Goal: Task Accomplishment & Management: Use online tool/utility

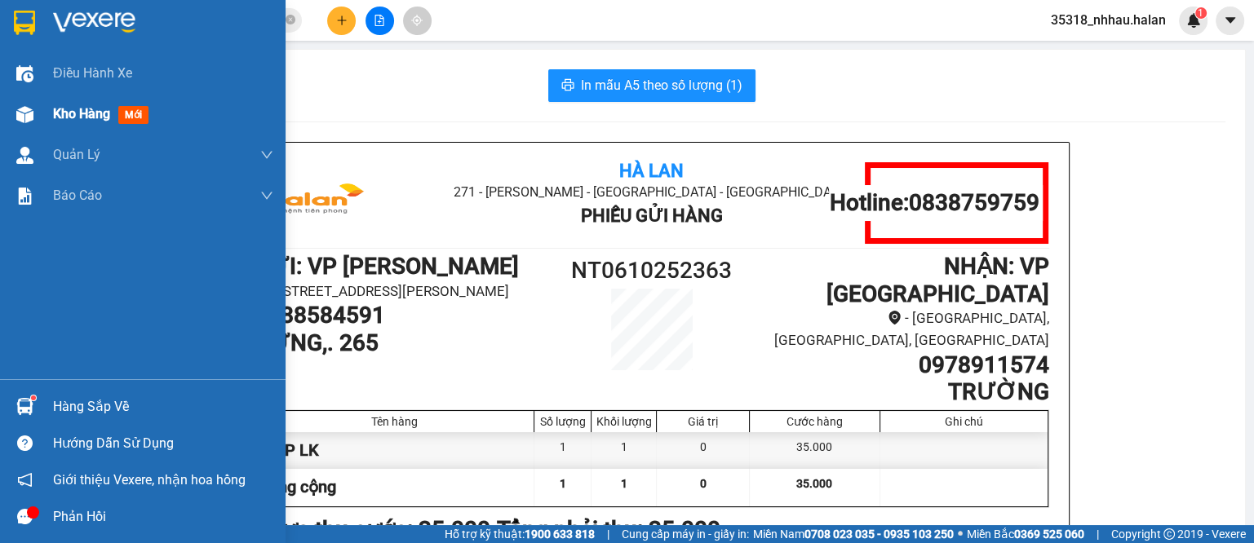
click at [37, 110] on div at bounding box center [25, 114] width 29 height 29
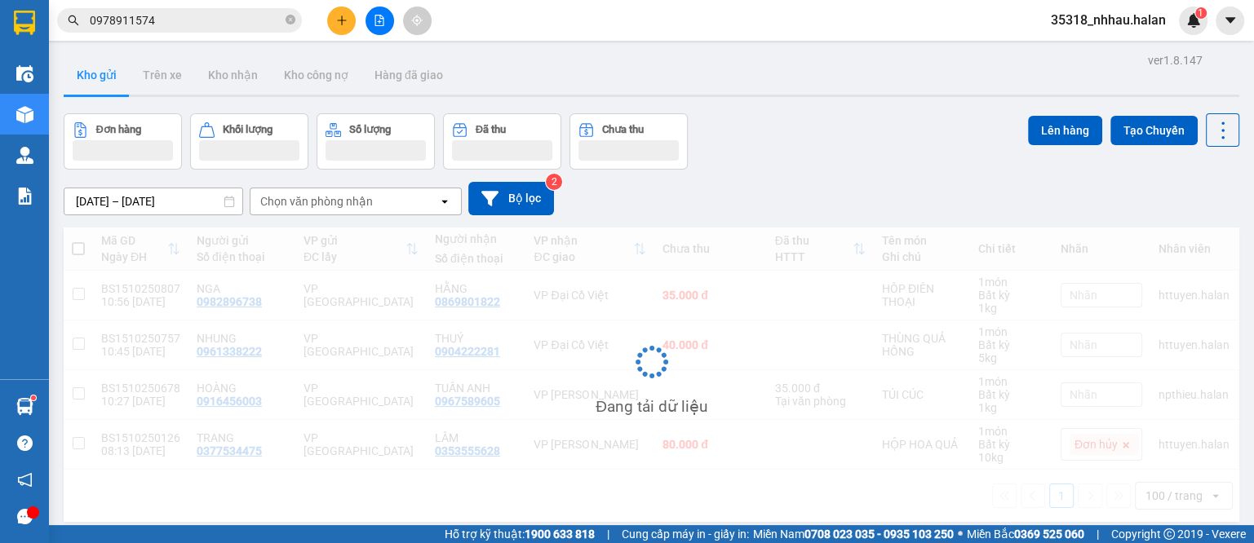
click at [369, 197] on div "Chọn văn phòng nhận" at bounding box center [316, 201] width 113 height 16
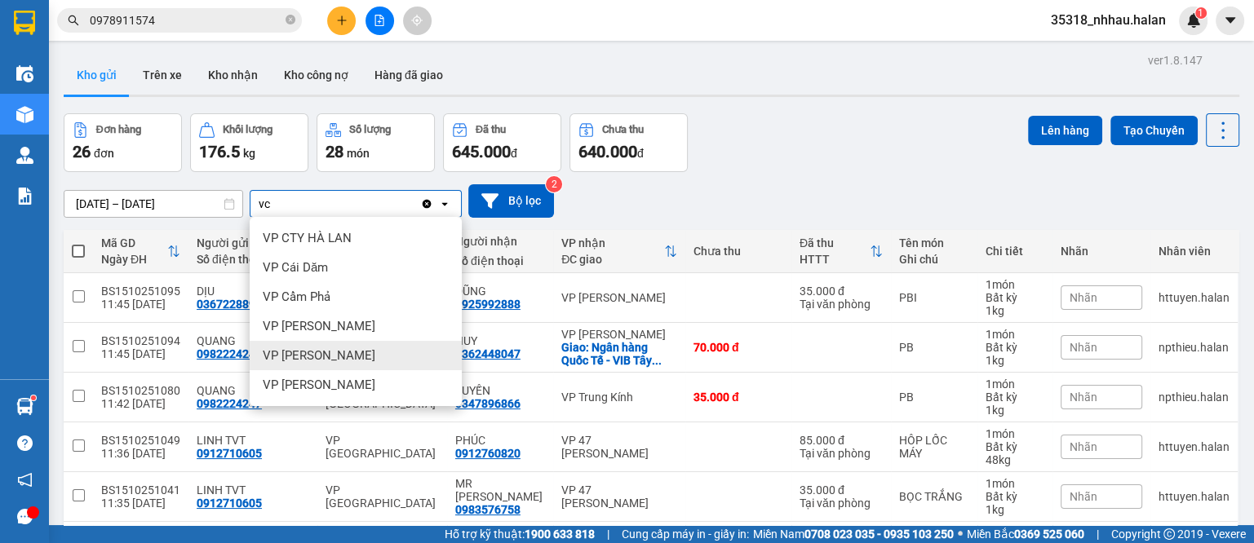
type input "vc"
click at [327, 357] on span "VP [PERSON_NAME]" at bounding box center [319, 356] width 113 height 16
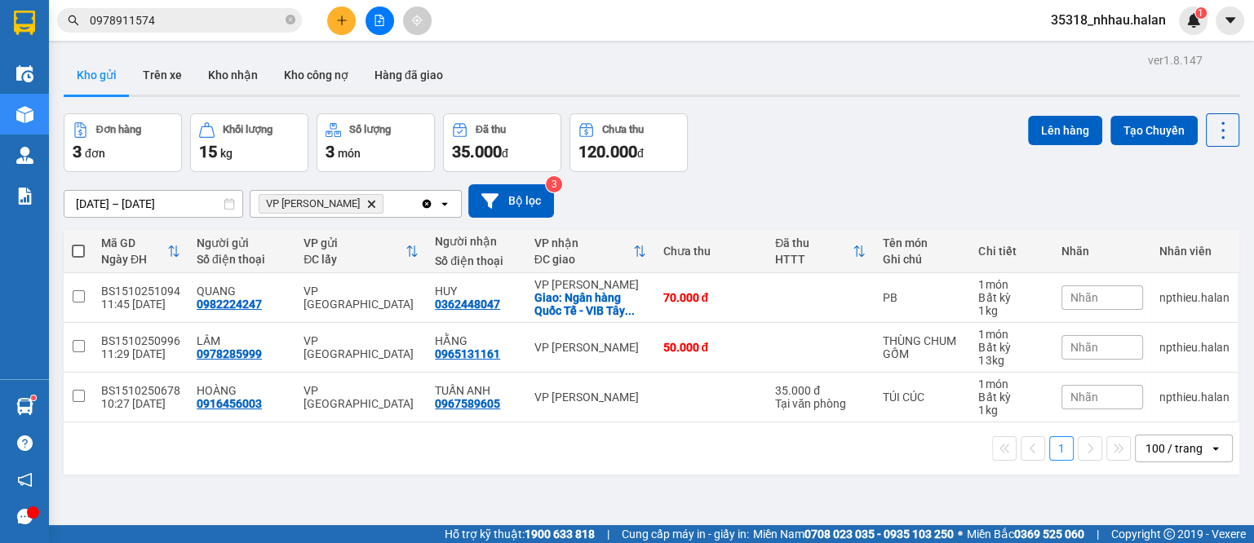
click at [378, 205] on div "VP Võ Chí Công Delete" at bounding box center [335, 204] width 170 height 26
type input "nt"
drag, startPoint x: 358, startPoint y: 243, endPoint x: 400, endPoint y: 227, distance: 44.7
click at [357, 242] on div "VP [PERSON_NAME]" at bounding box center [356, 238] width 212 height 29
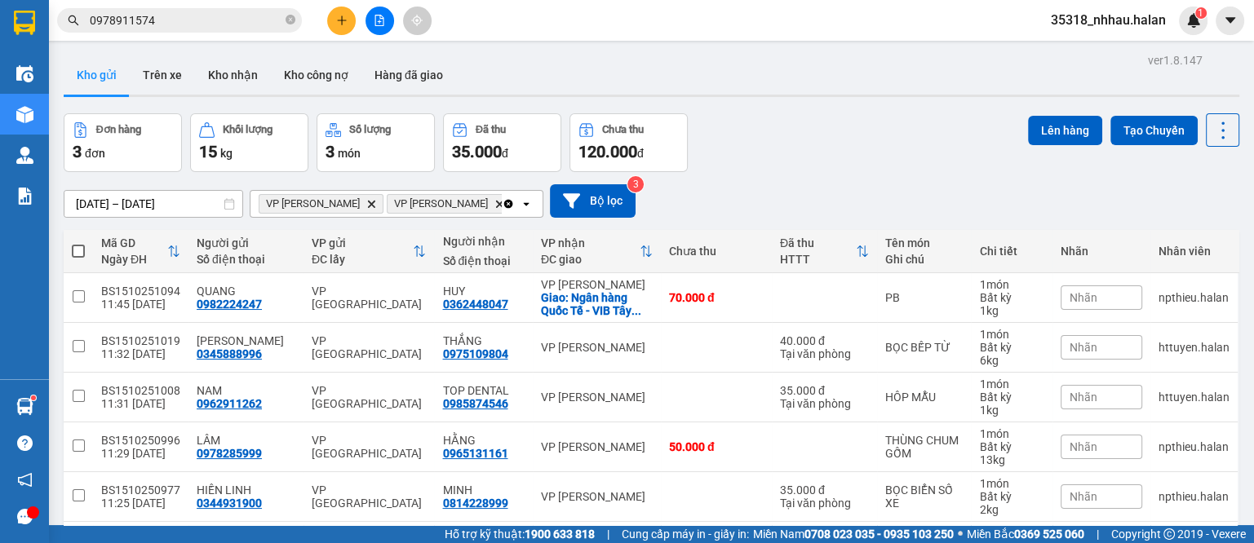
click at [520, 197] on icon "open" at bounding box center [526, 203] width 13 height 13
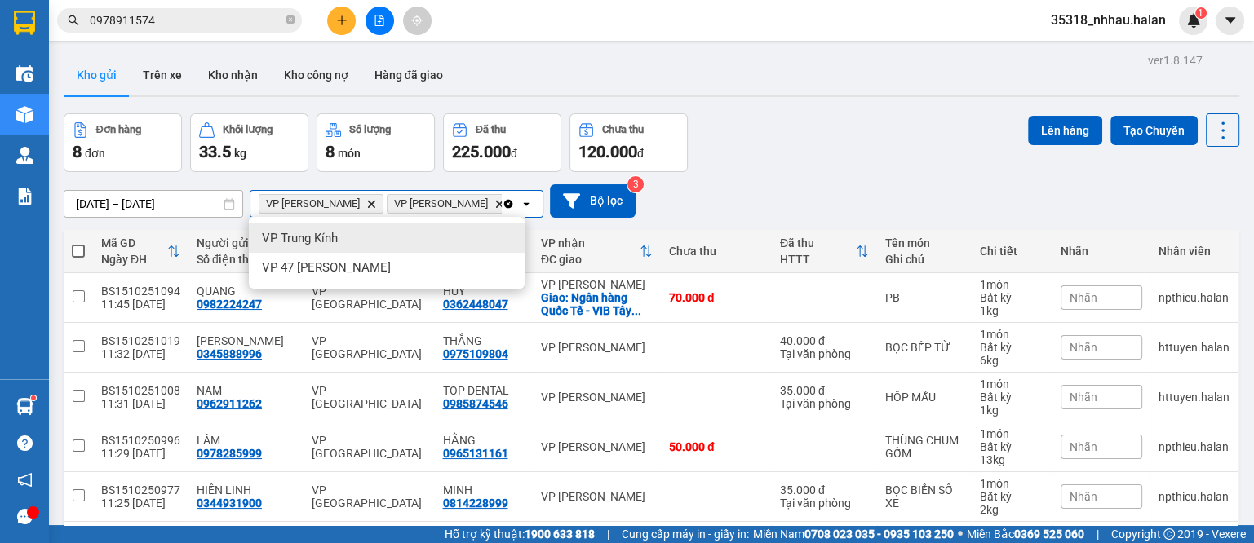
type input "tk"
click at [359, 239] on div "VP Trung Kính" at bounding box center [387, 238] width 276 height 29
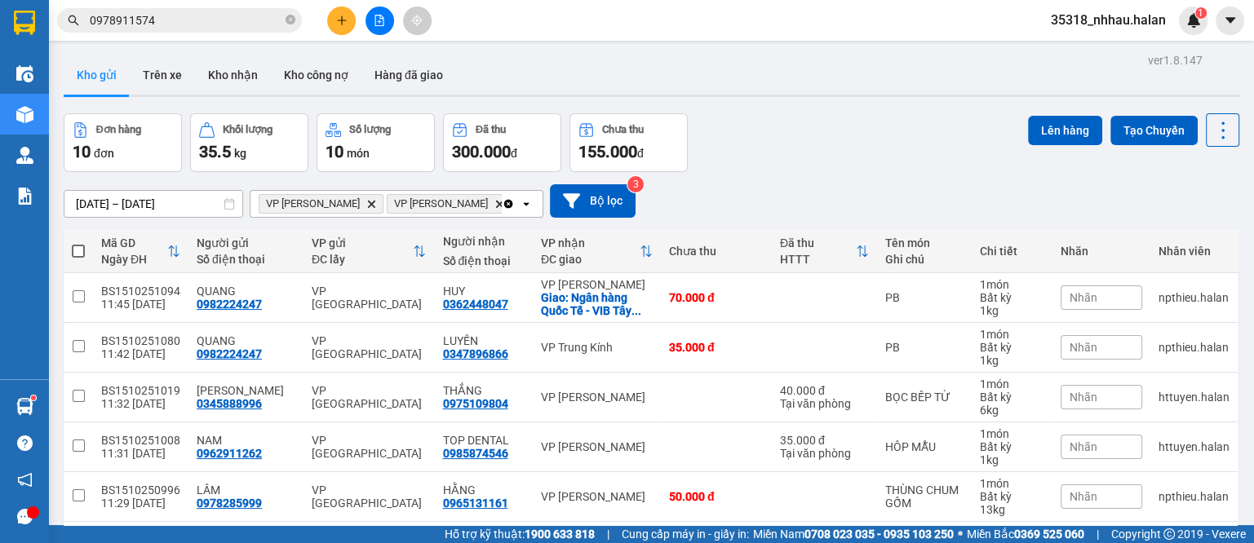
click at [79, 250] on span at bounding box center [78, 251] width 13 height 13
click at [78, 243] on input "checkbox" at bounding box center [78, 243] width 0 height 0
checkbox input "true"
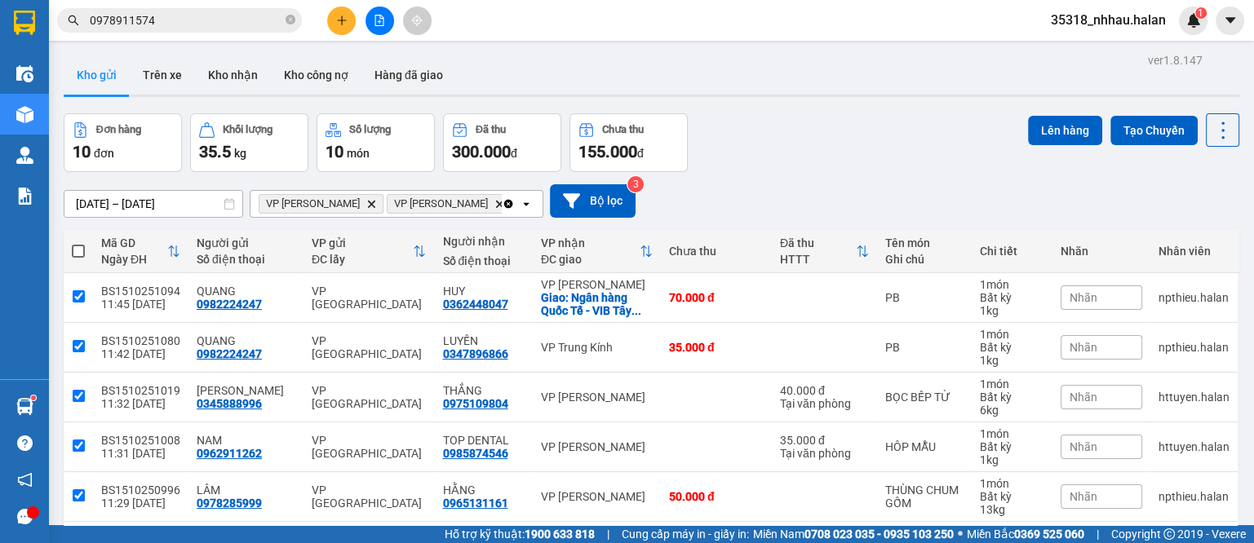
checkbox input "true"
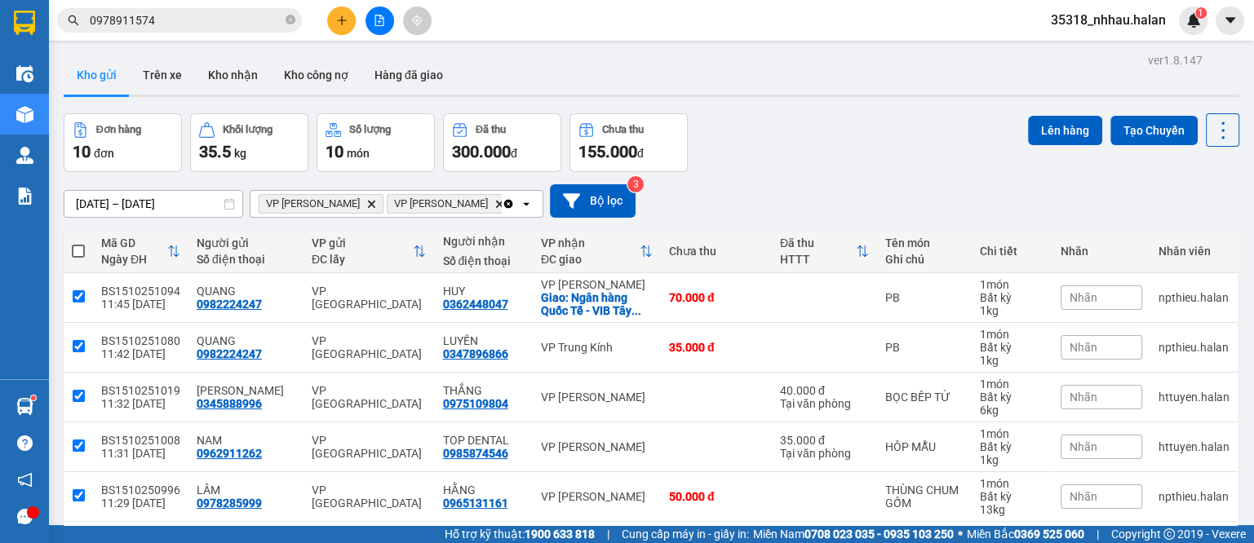
checkbox input "true"
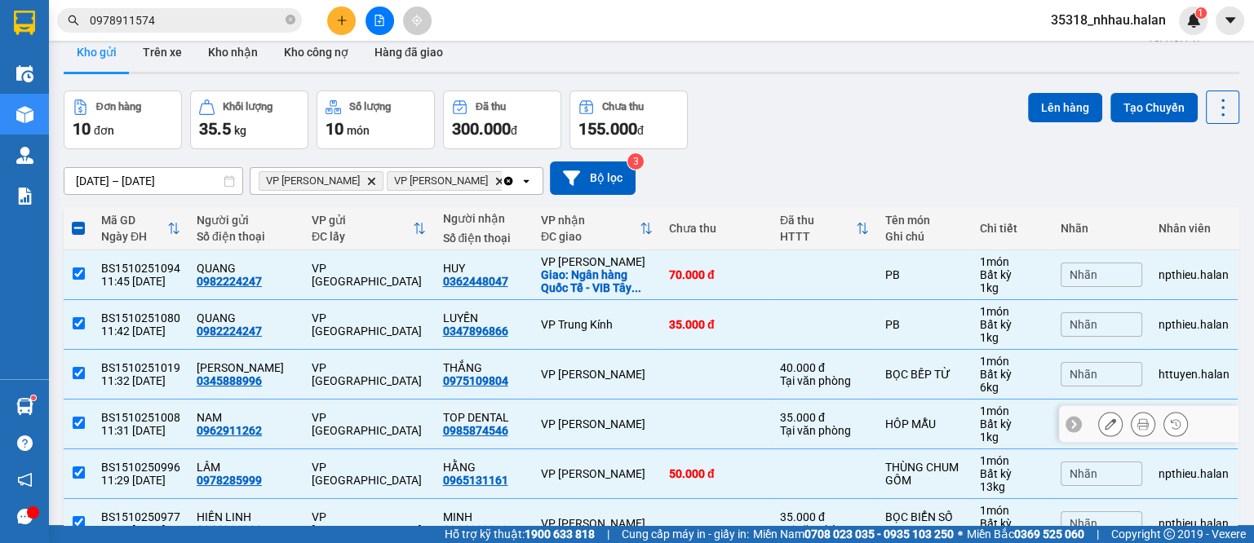
scroll to position [3, 0]
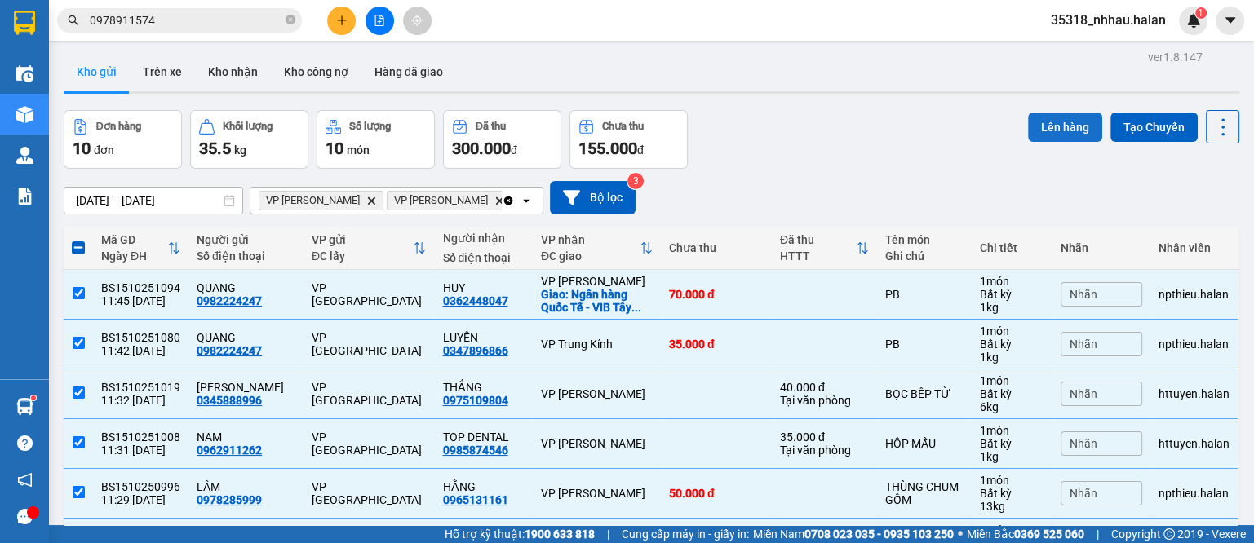
click at [1057, 128] on button "Lên hàng" at bounding box center [1065, 127] width 74 height 29
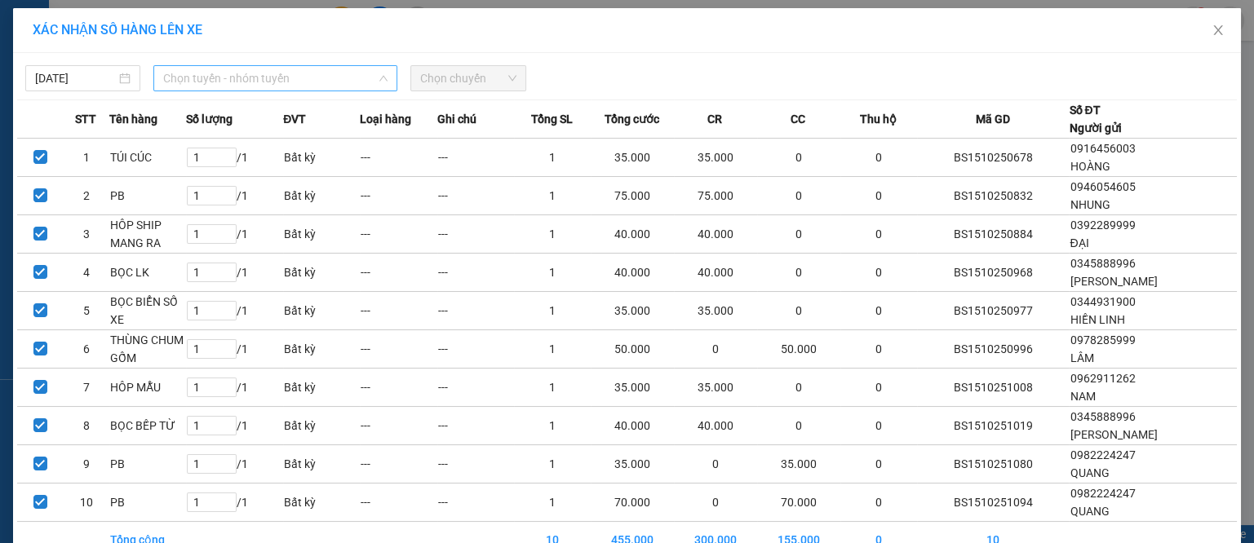
click at [277, 81] on span "Chọn tuyến - nhóm tuyến" at bounding box center [275, 78] width 224 height 24
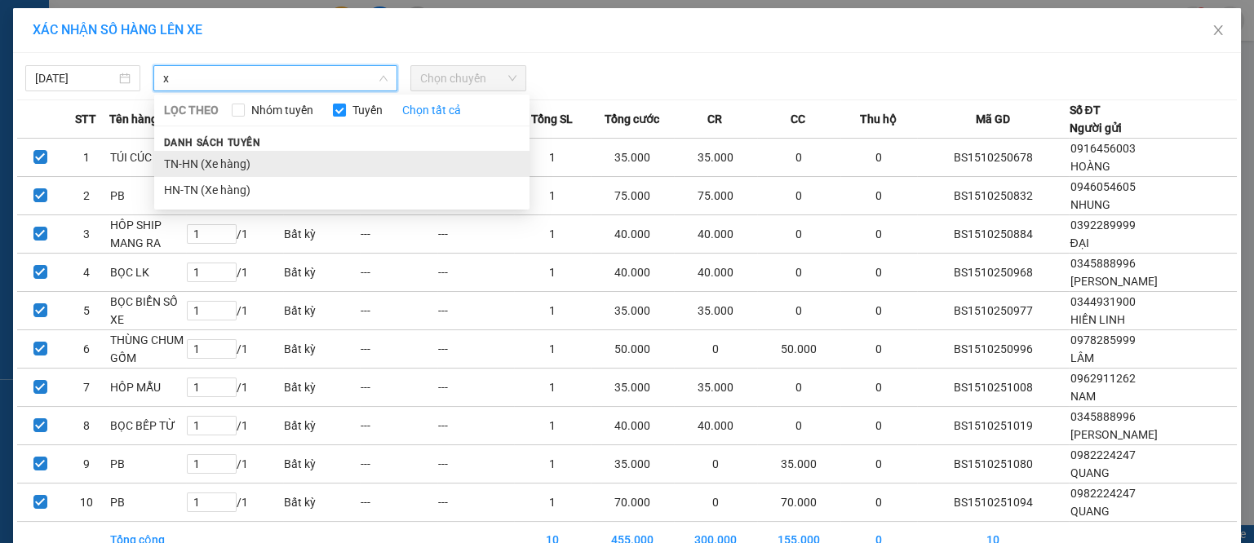
type input "x"
click at [236, 166] on li "TN-HN (Xe hàng)" at bounding box center [341, 164] width 375 height 26
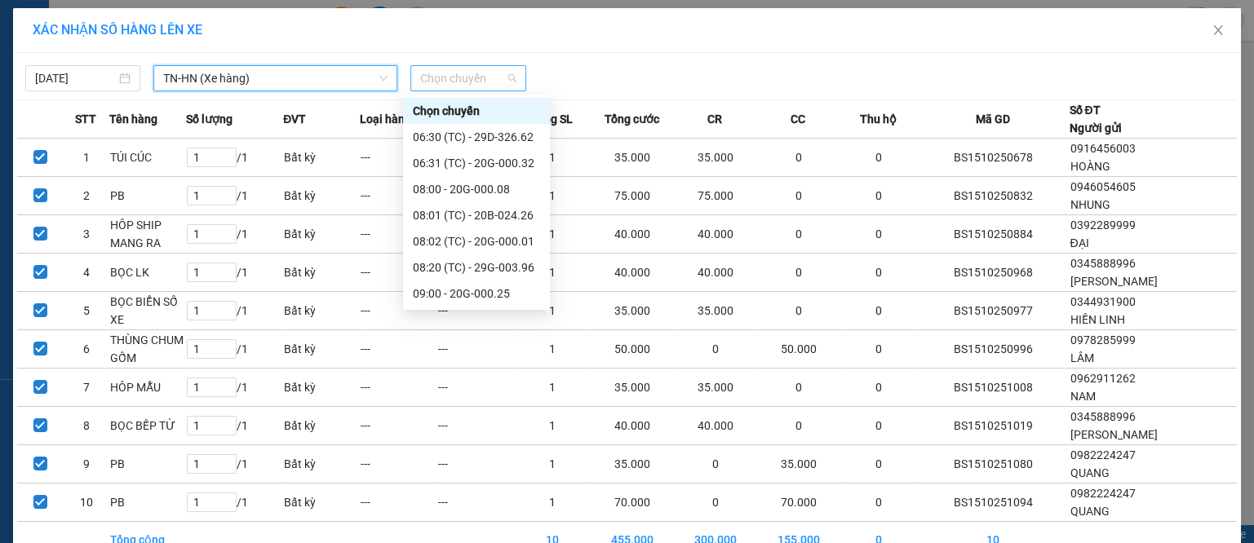
click at [445, 82] on span "Chọn chuyến" at bounding box center [467, 78] width 95 height 24
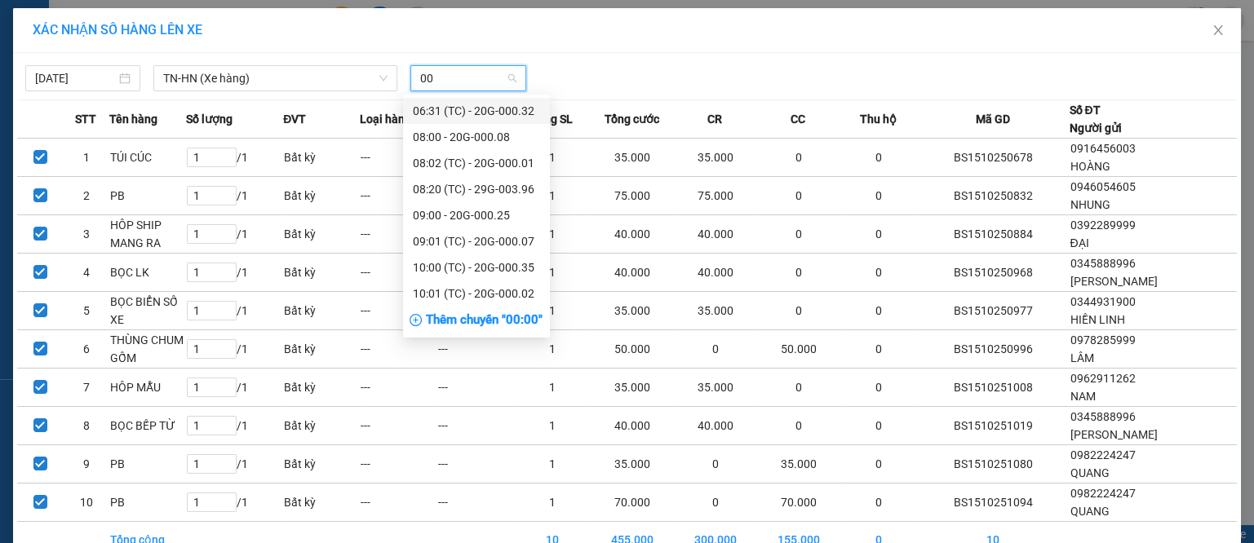
type input "005"
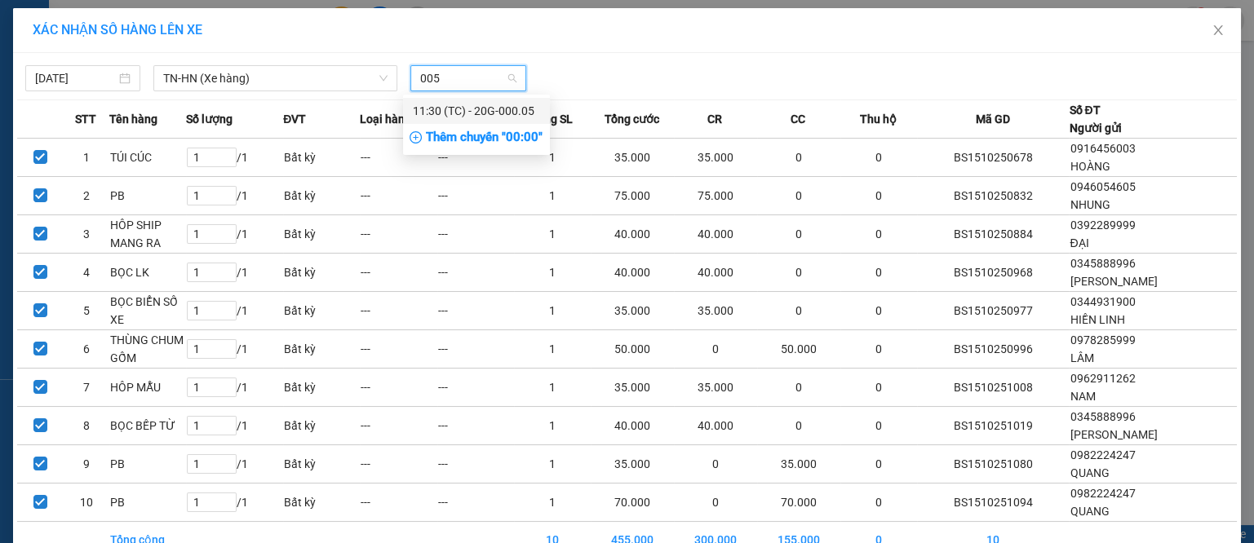
click at [473, 115] on div "11:30 (TC) - 20G-000.05" at bounding box center [476, 111] width 127 height 18
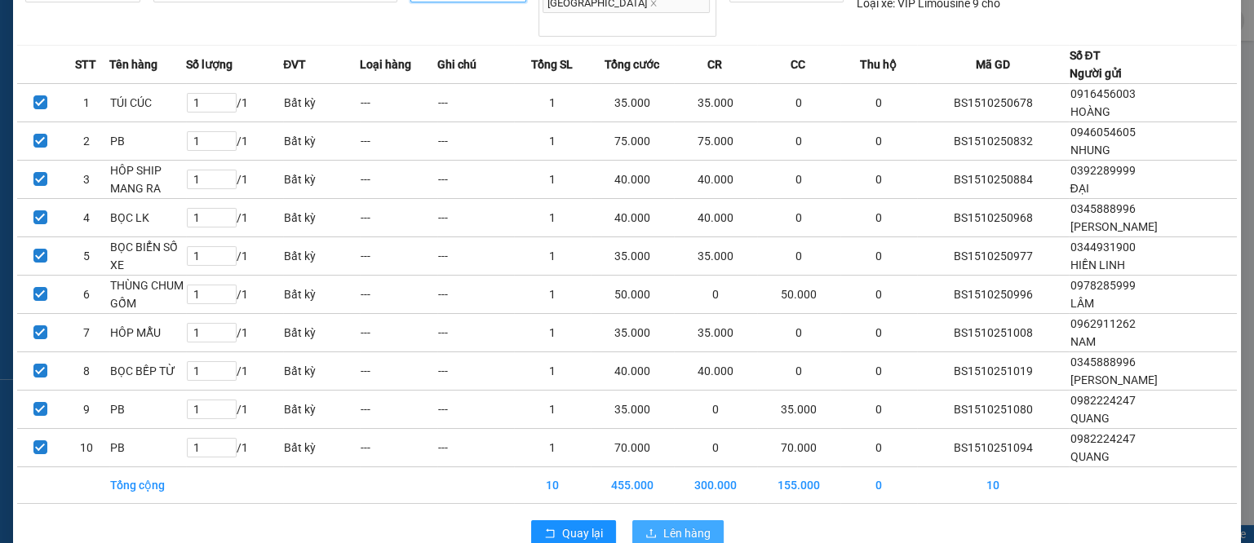
scroll to position [98, 0]
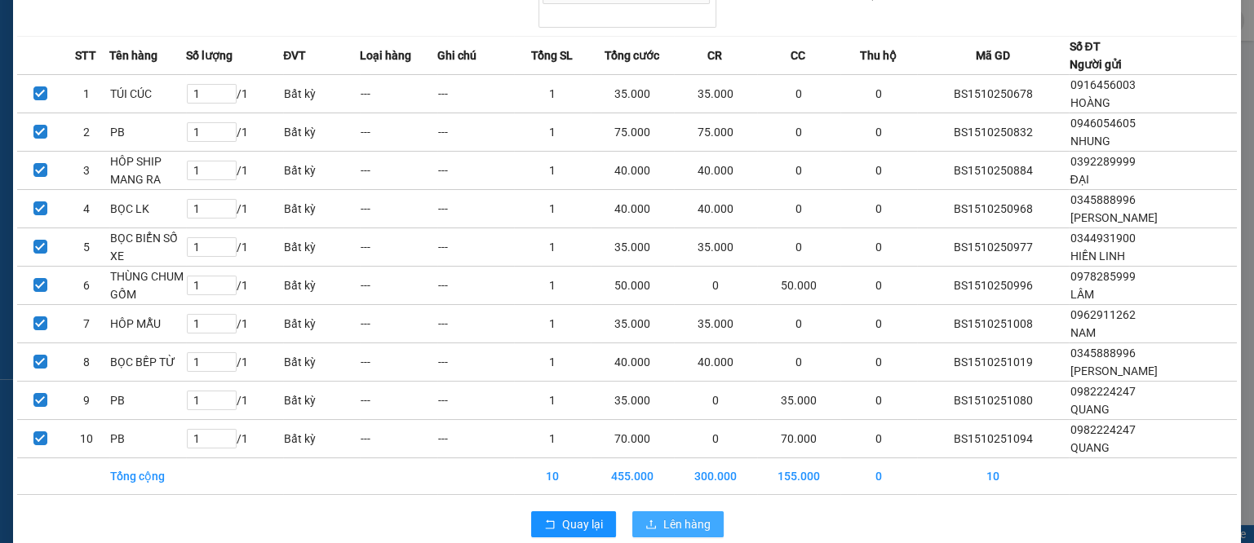
click at [682, 511] on button "Lên hàng" at bounding box center [677, 524] width 91 height 26
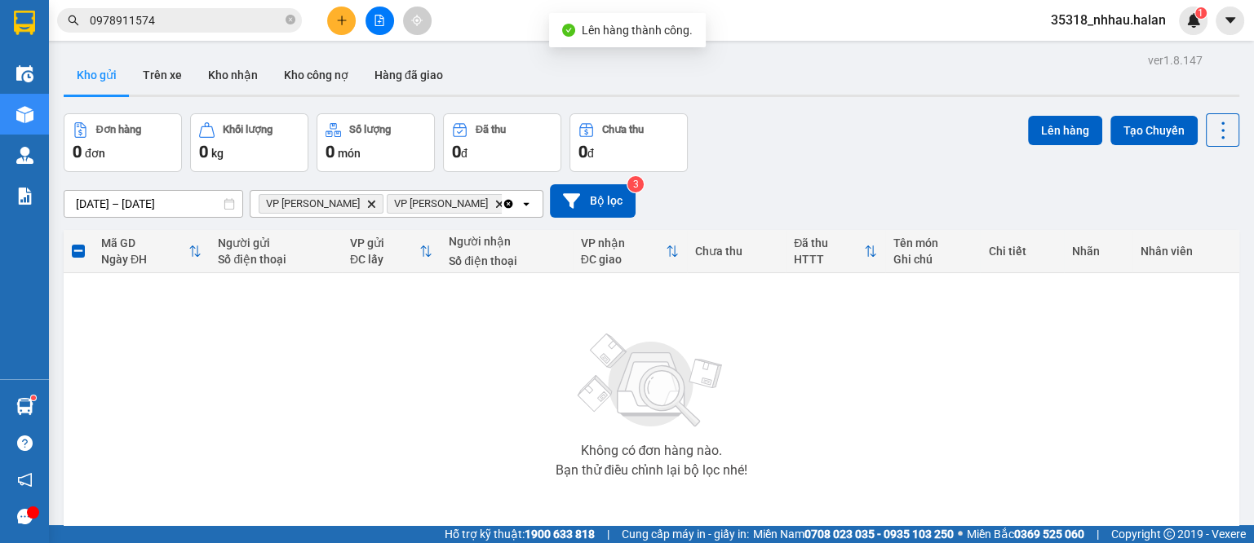
click at [507, 206] on icon "Clear all" at bounding box center [508, 203] width 9 height 9
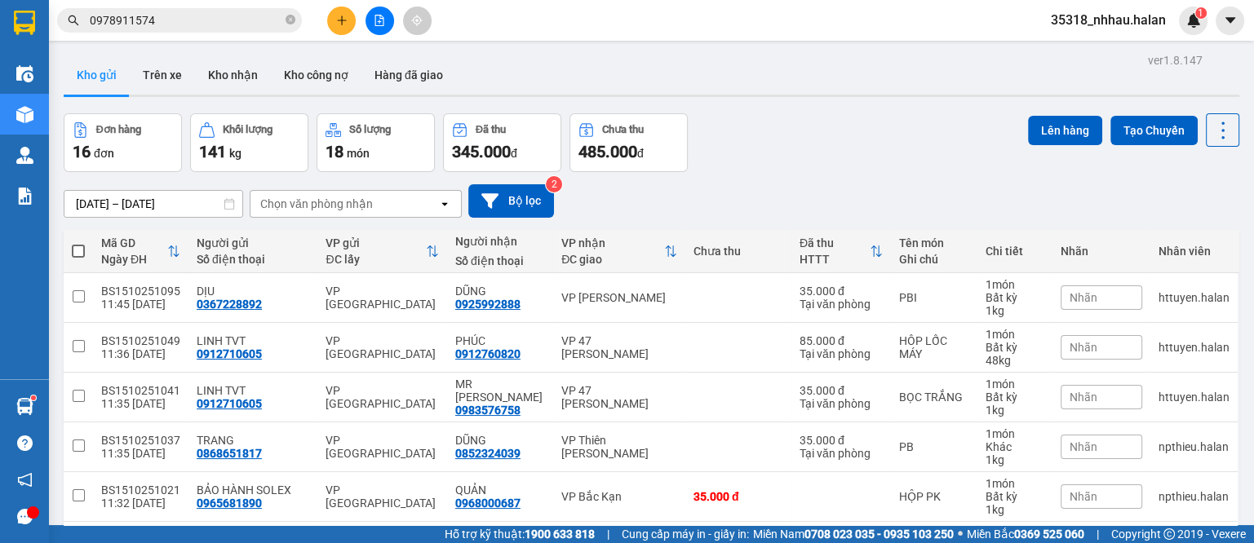
click at [356, 199] on div "Chọn văn phòng nhận" at bounding box center [316, 204] width 113 height 16
type input "nv"
click at [330, 241] on span "VP [PERSON_NAME]" at bounding box center [319, 238] width 113 height 16
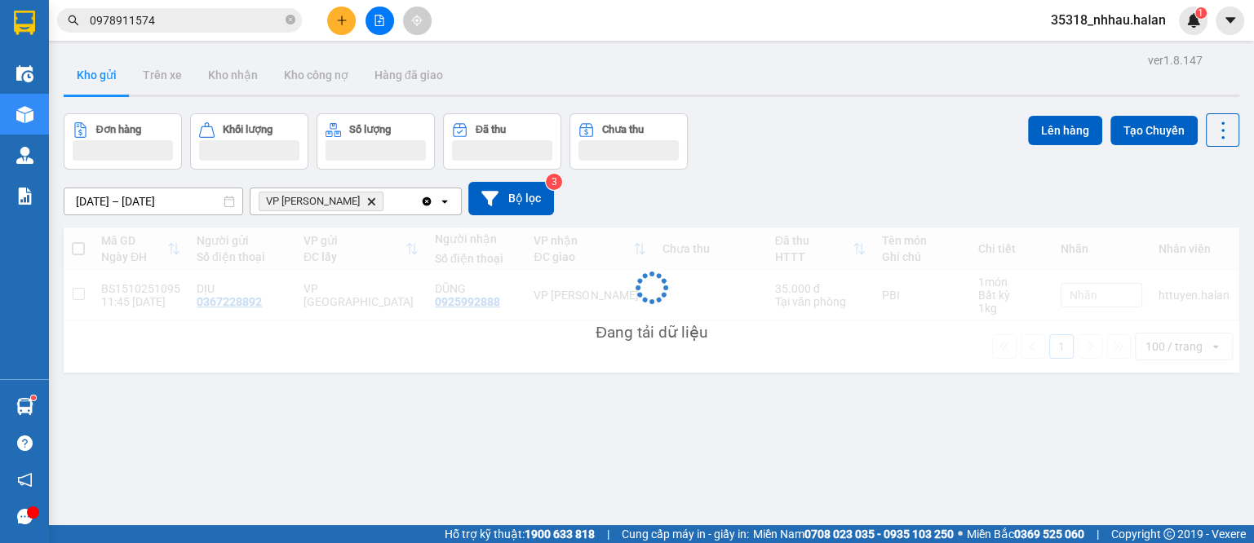
click at [386, 196] on div "VP [PERSON_NAME]" at bounding box center [335, 201] width 170 height 26
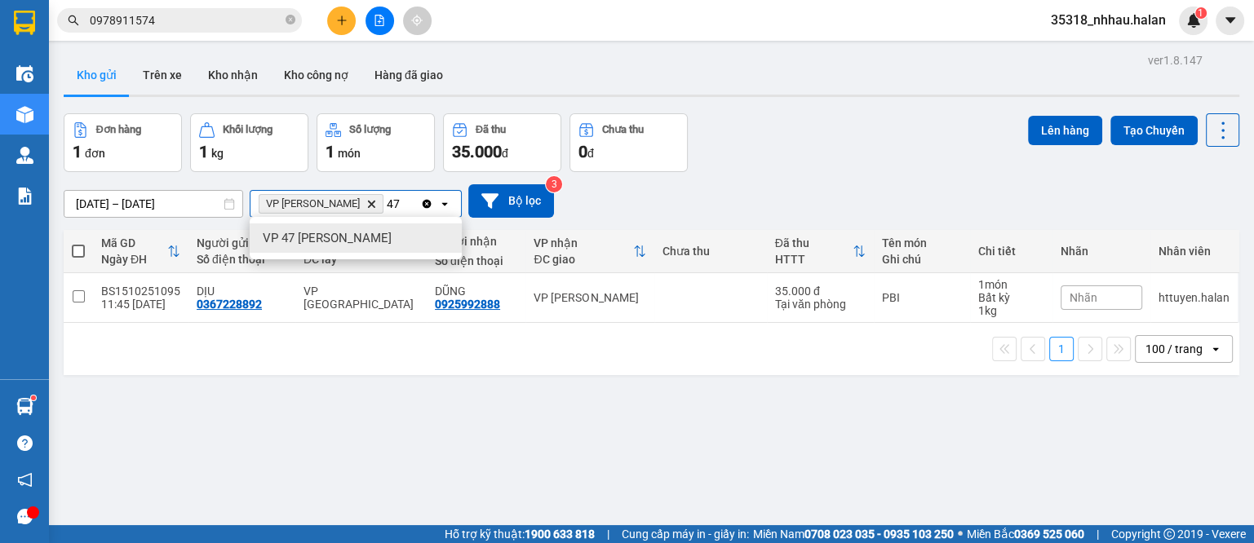
type input "47"
click at [387, 239] on div "VP 47 [PERSON_NAME]" at bounding box center [356, 238] width 212 height 29
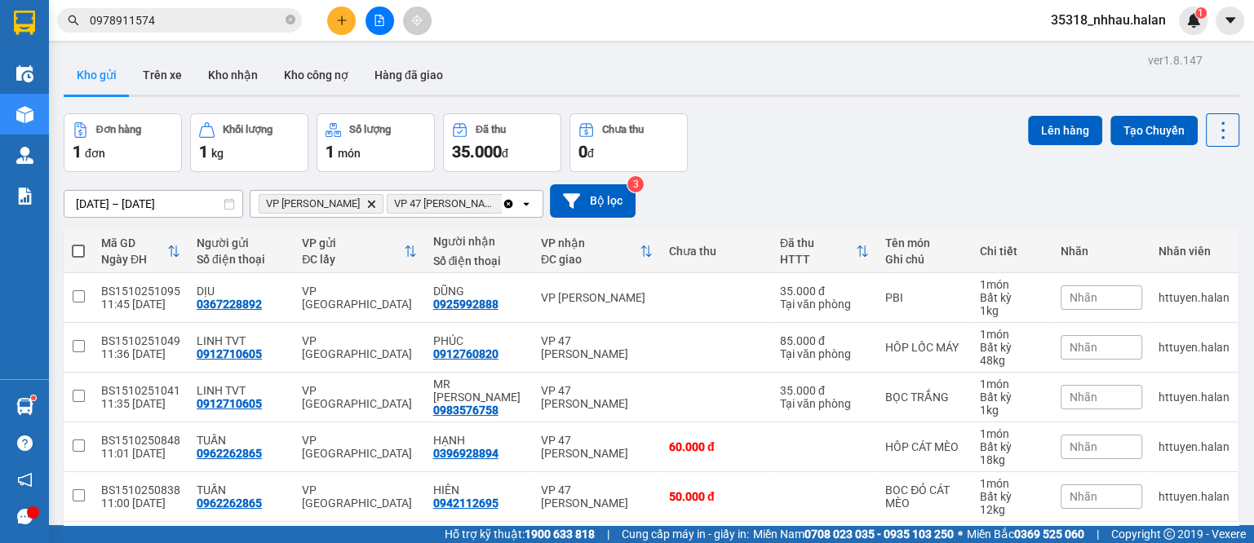
click at [522, 193] on div "Clear all open" at bounding box center [522, 204] width 41 height 26
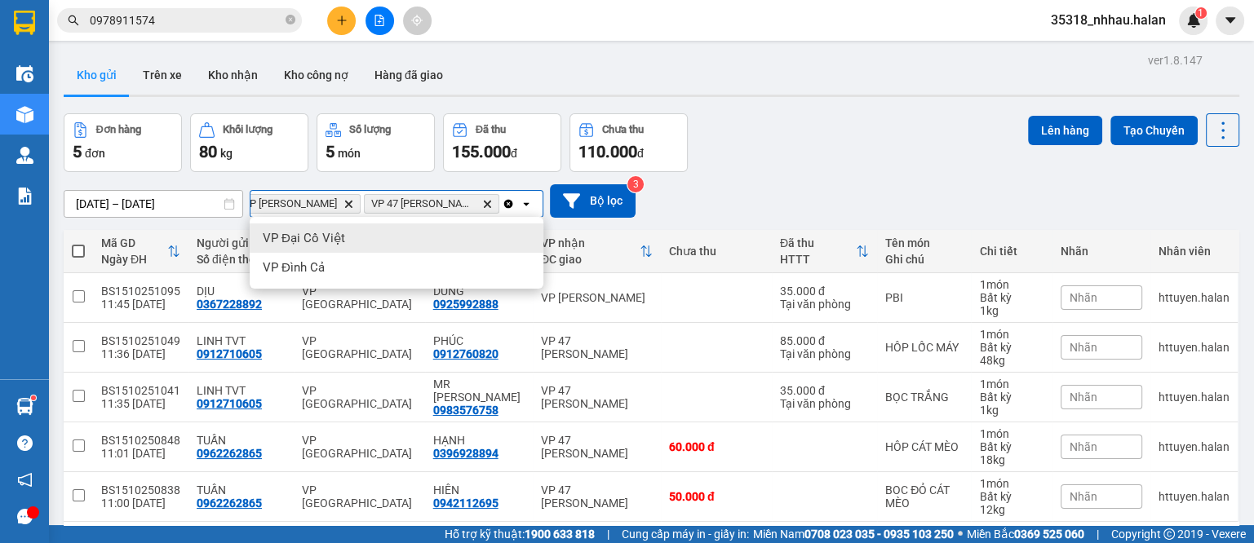
scroll to position [0, 29]
type input "dc"
click at [417, 241] on div "VP Đại Cồ Việt" at bounding box center [397, 238] width 294 height 29
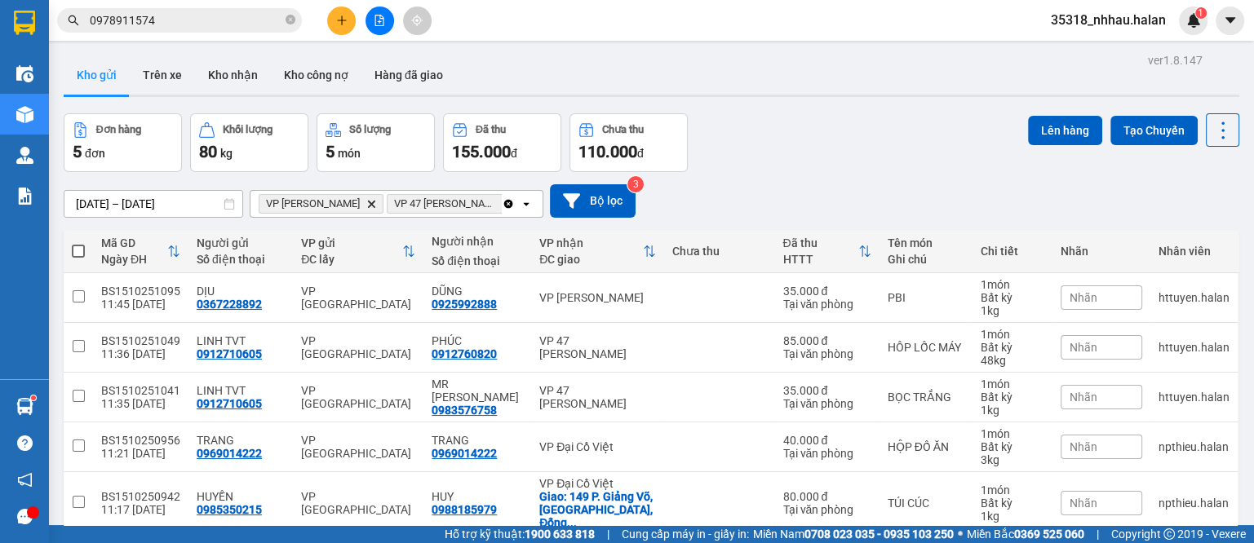
click at [81, 250] on span at bounding box center [78, 251] width 13 height 13
click at [78, 243] on input "checkbox" at bounding box center [78, 243] width 0 height 0
checkbox input "true"
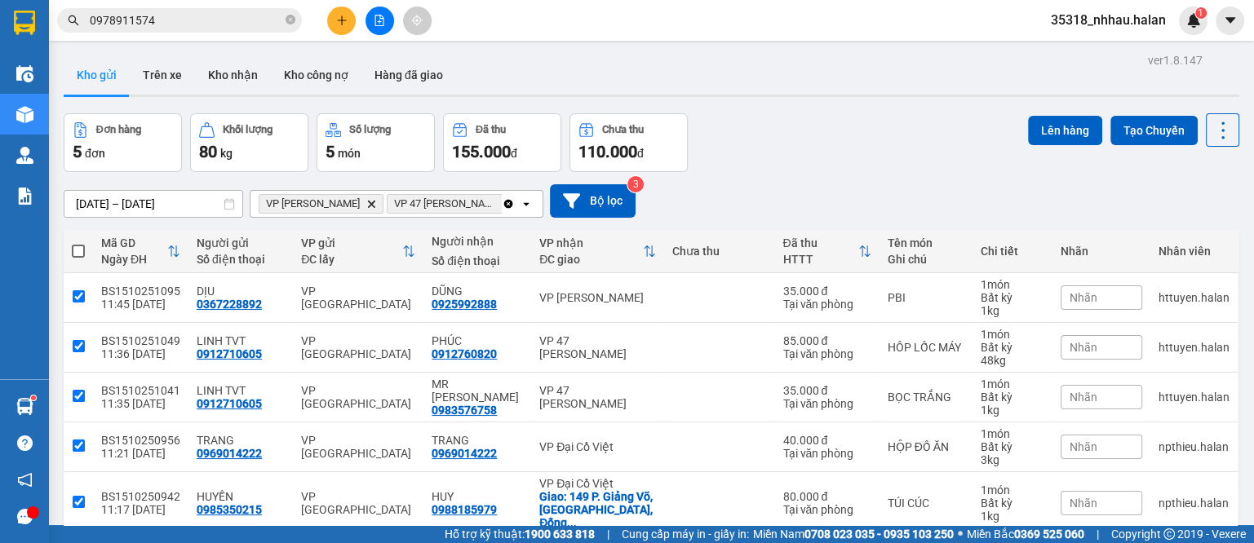
checkbox input "true"
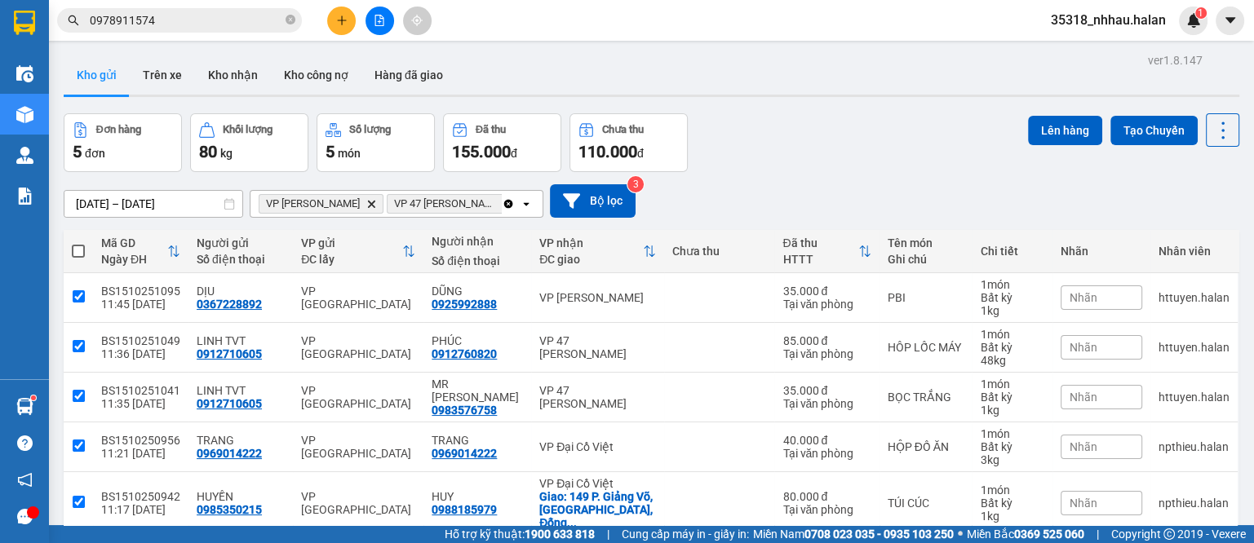
checkbox input "true"
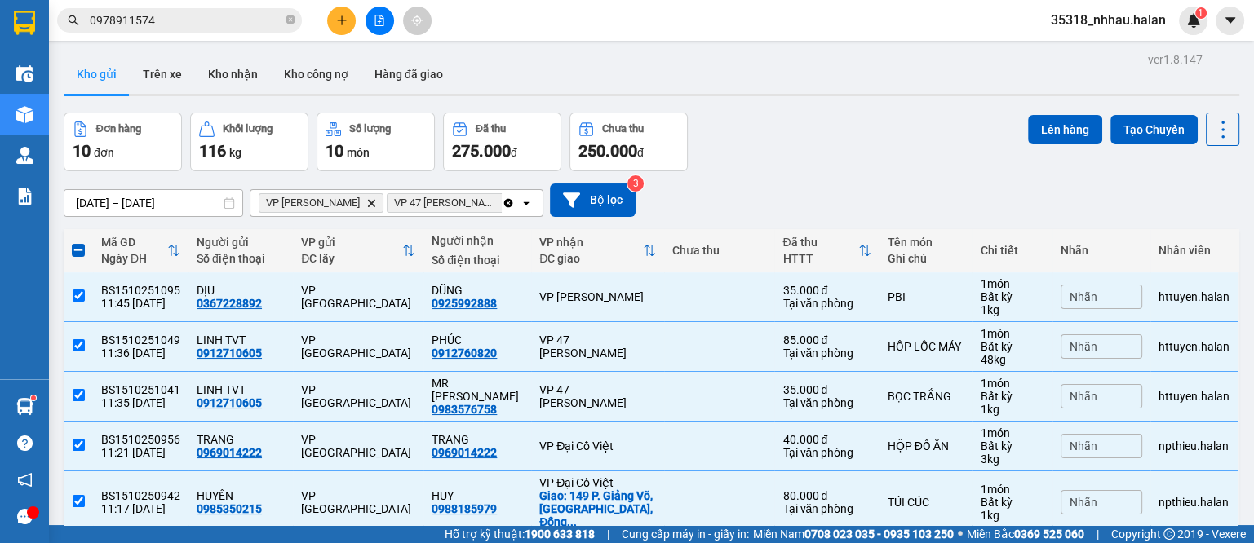
scroll to position [0, 0]
click at [1049, 136] on button "Lên hàng" at bounding box center [1065, 130] width 74 height 29
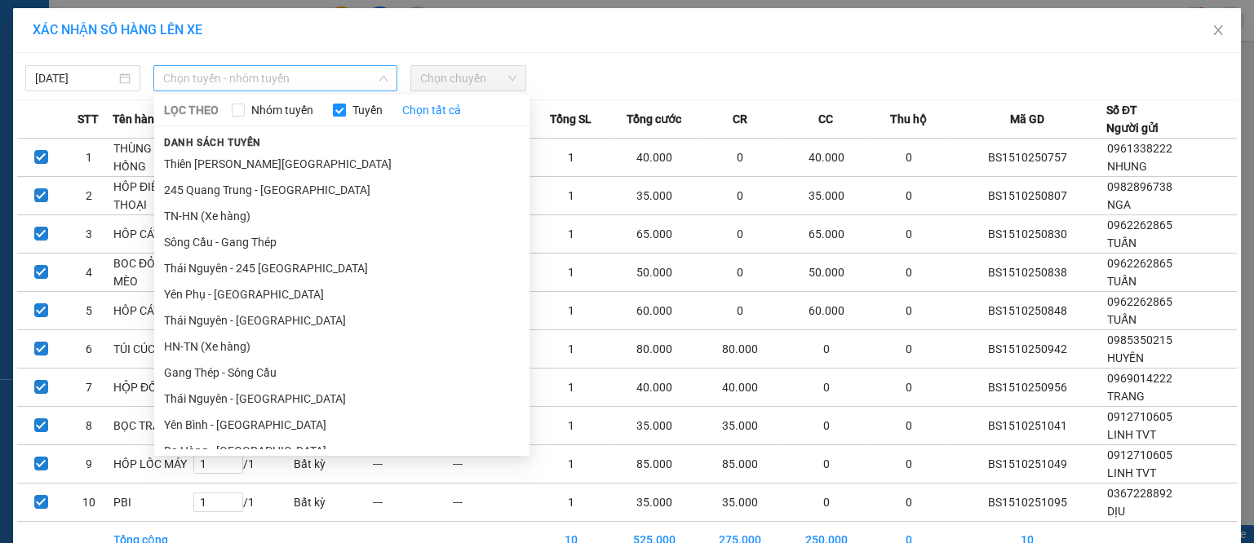
click at [193, 77] on span "Chọn tuyến - nhóm tuyến" at bounding box center [275, 78] width 224 height 24
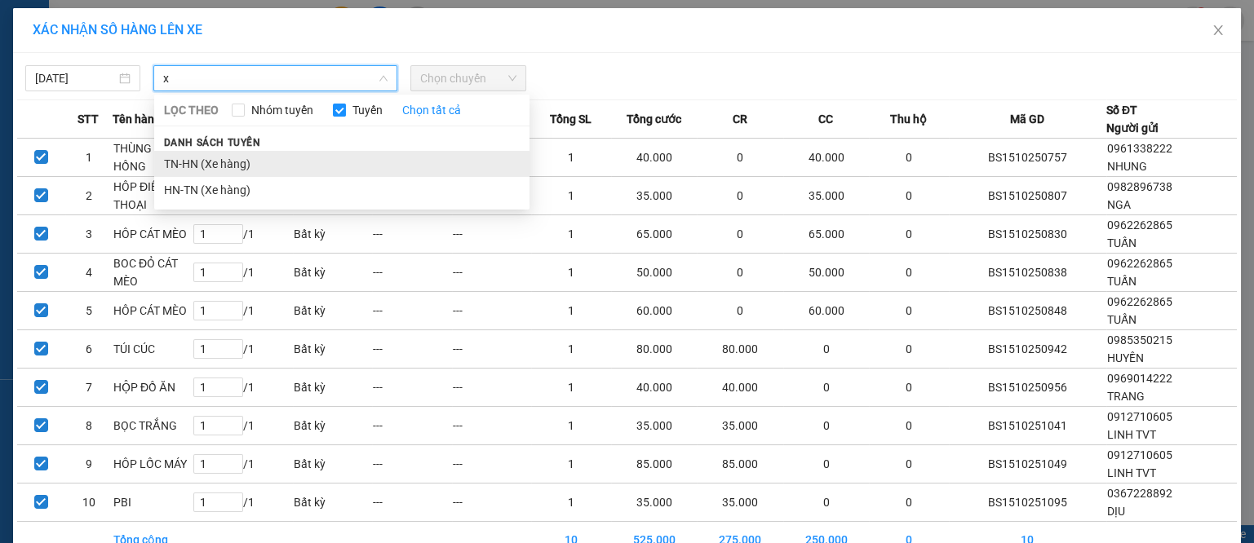
type input "x"
click at [228, 162] on li "TN-HN (Xe hàng)" at bounding box center [341, 164] width 375 height 26
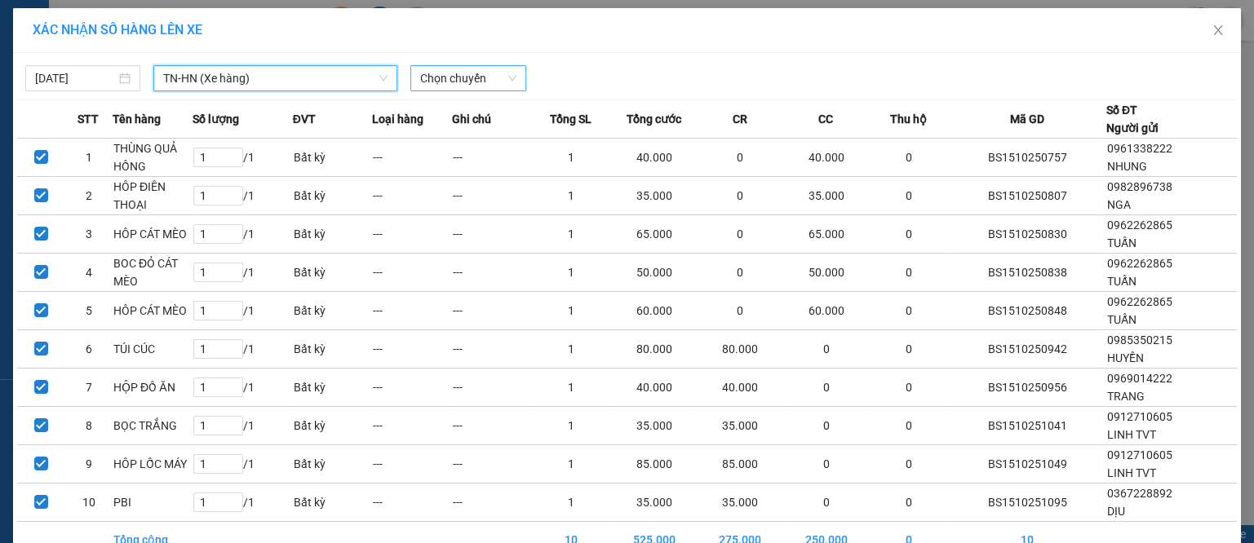
click at [450, 80] on span "Chọn chuyến" at bounding box center [467, 78] width 95 height 24
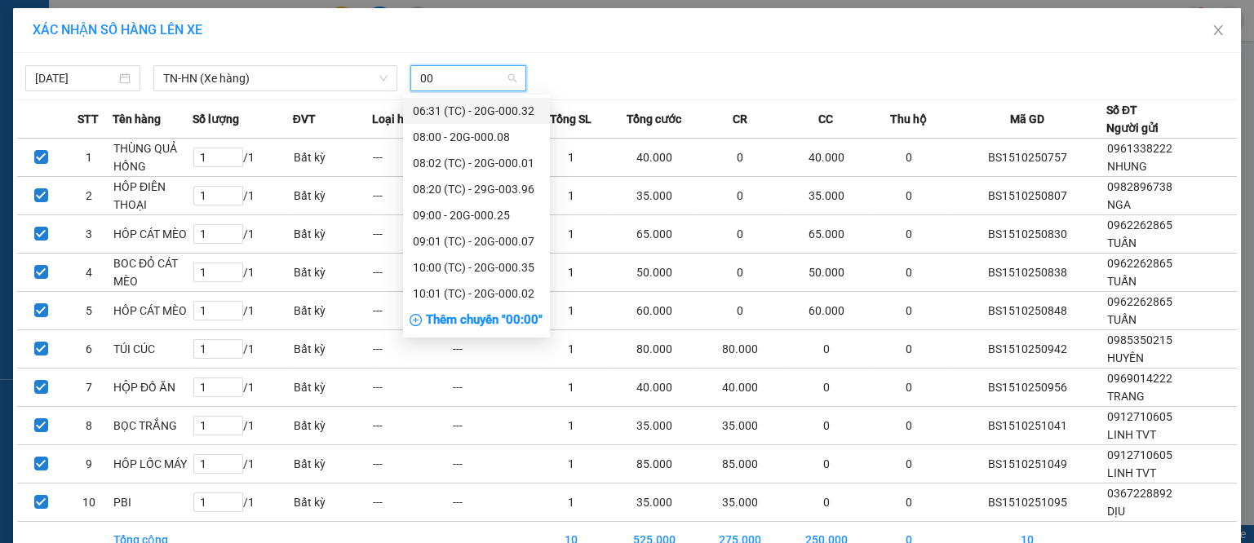
type input "003"
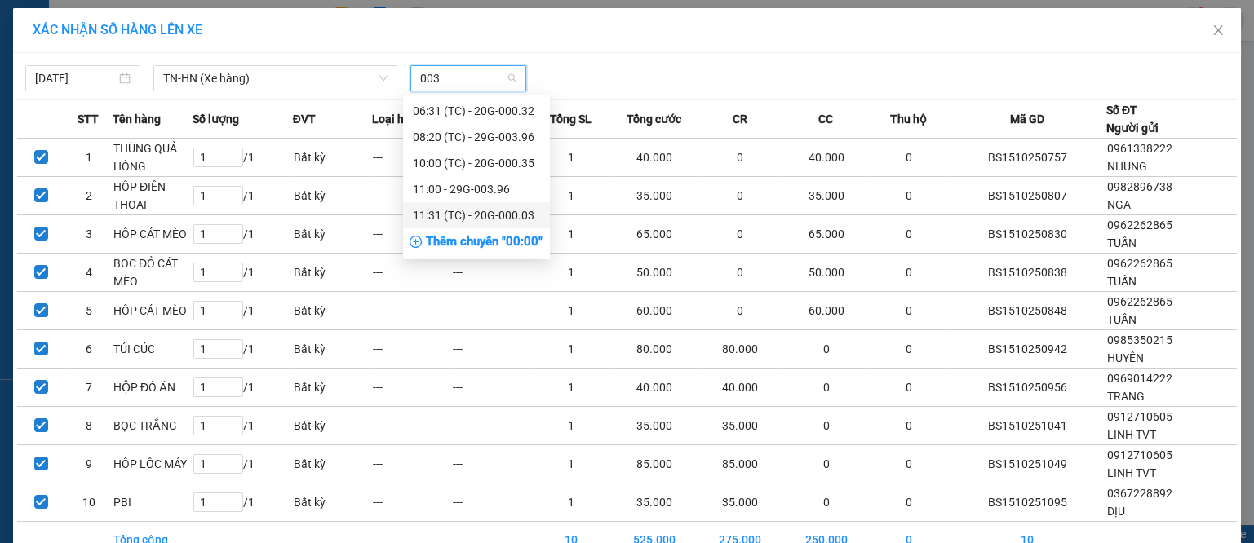
click at [522, 218] on div "11:31 (TC) - 20G-000.03" at bounding box center [476, 215] width 127 height 18
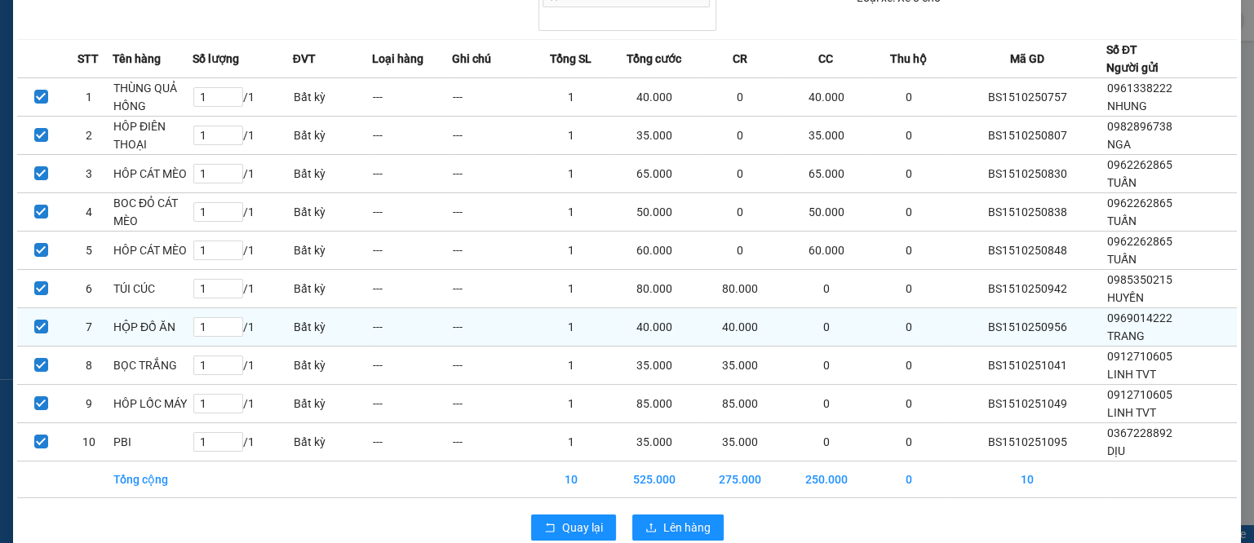
scroll to position [98, 0]
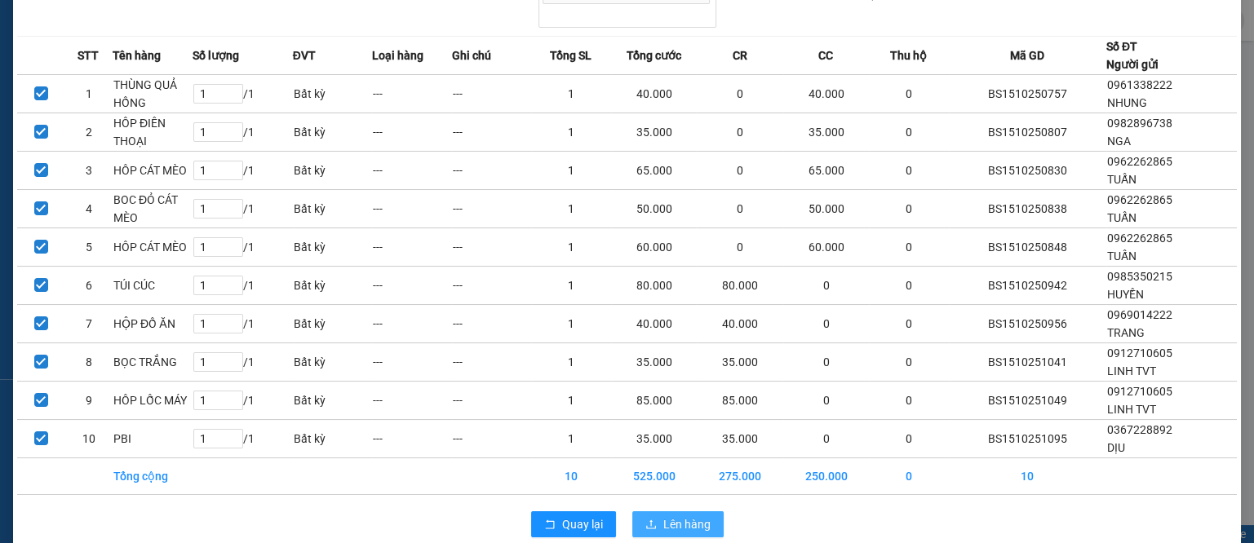
click at [672, 516] on span "Lên hàng" at bounding box center [686, 525] width 47 height 18
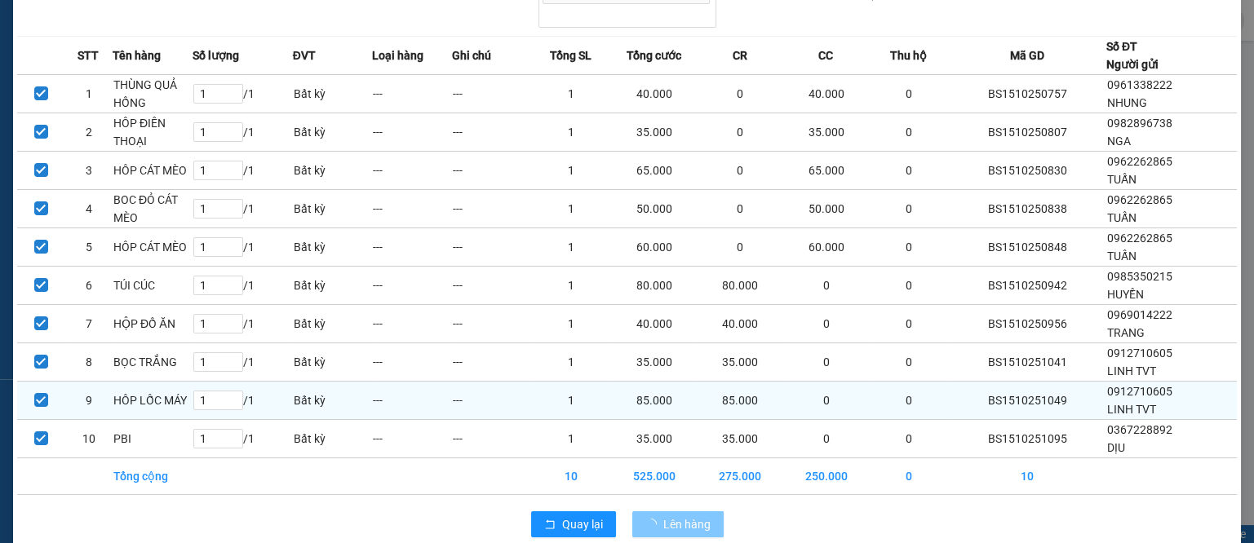
scroll to position [52, 0]
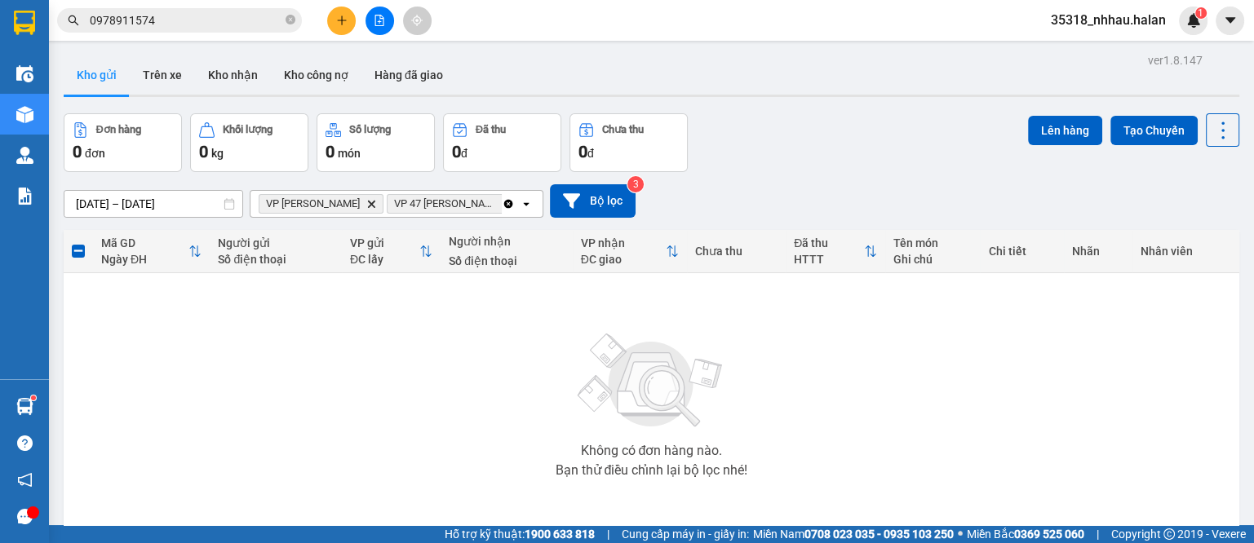
click at [503, 200] on icon "Clear all" at bounding box center [508, 203] width 13 height 13
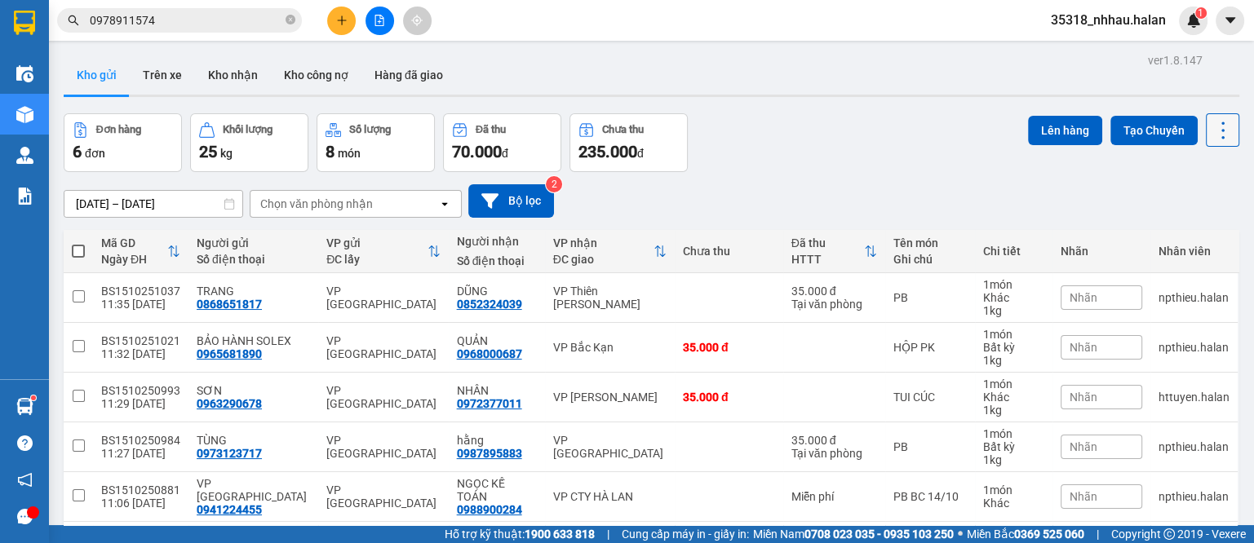
click at [1211, 133] on icon at bounding box center [1222, 130] width 23 height 23
click at [1189, 237] on span "Làm mới" at bounding box center [1183, 232] width 45 height 16
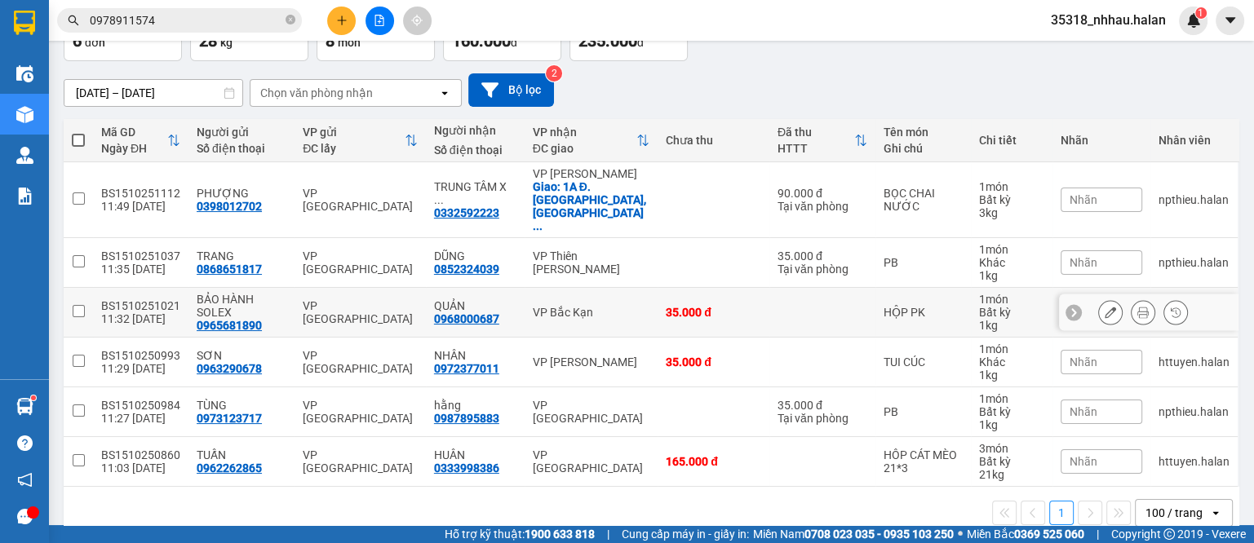
scroll to position [111, 0]
